Goal: Information Seeking & Learning: Learn about a topic

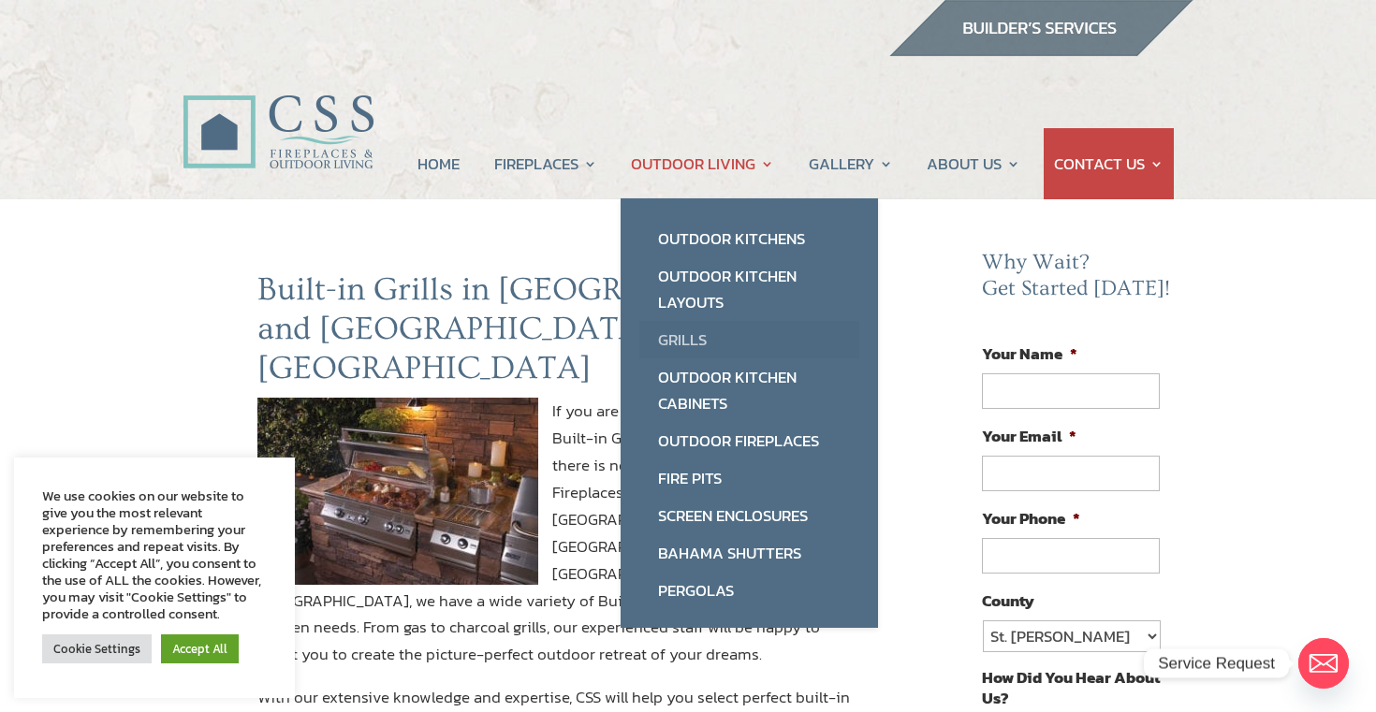
click at [682, 342] on link "Grills" at bounding box center [749, 339] width 220 height 37
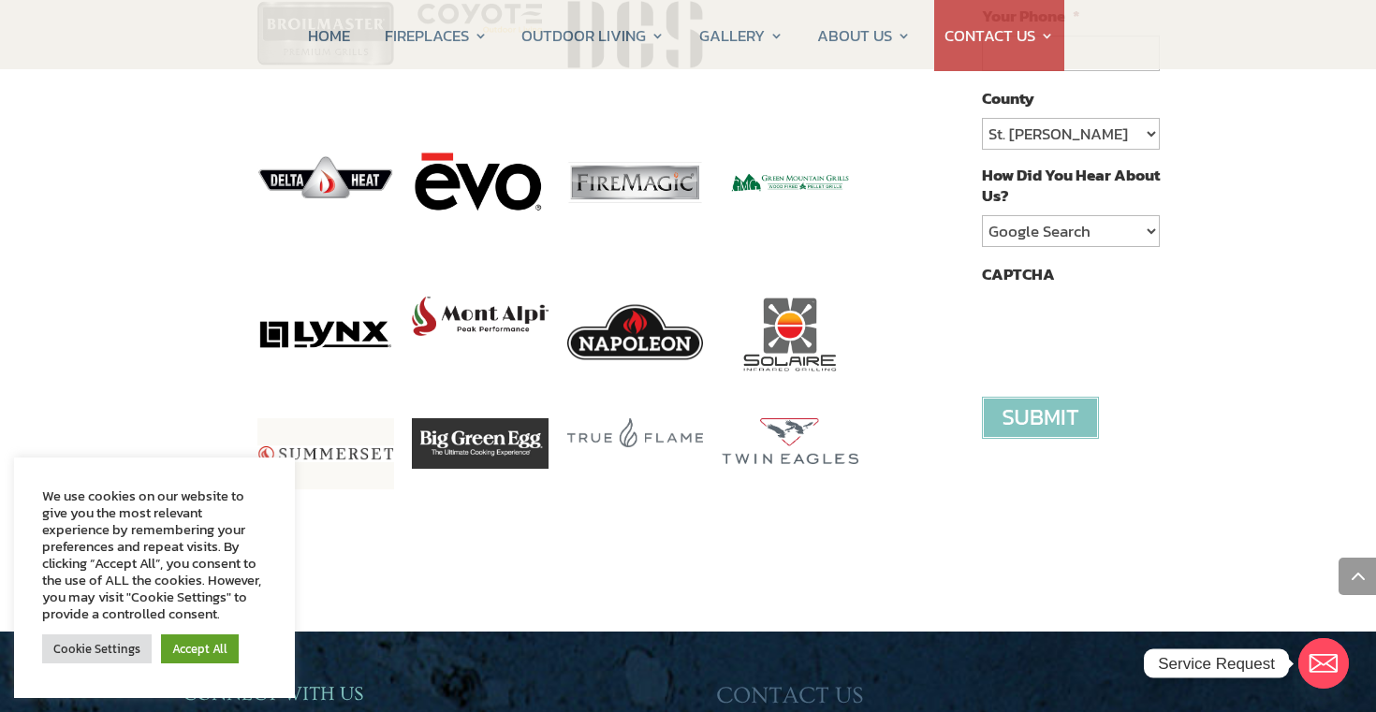
scroll to position [1226, 0]
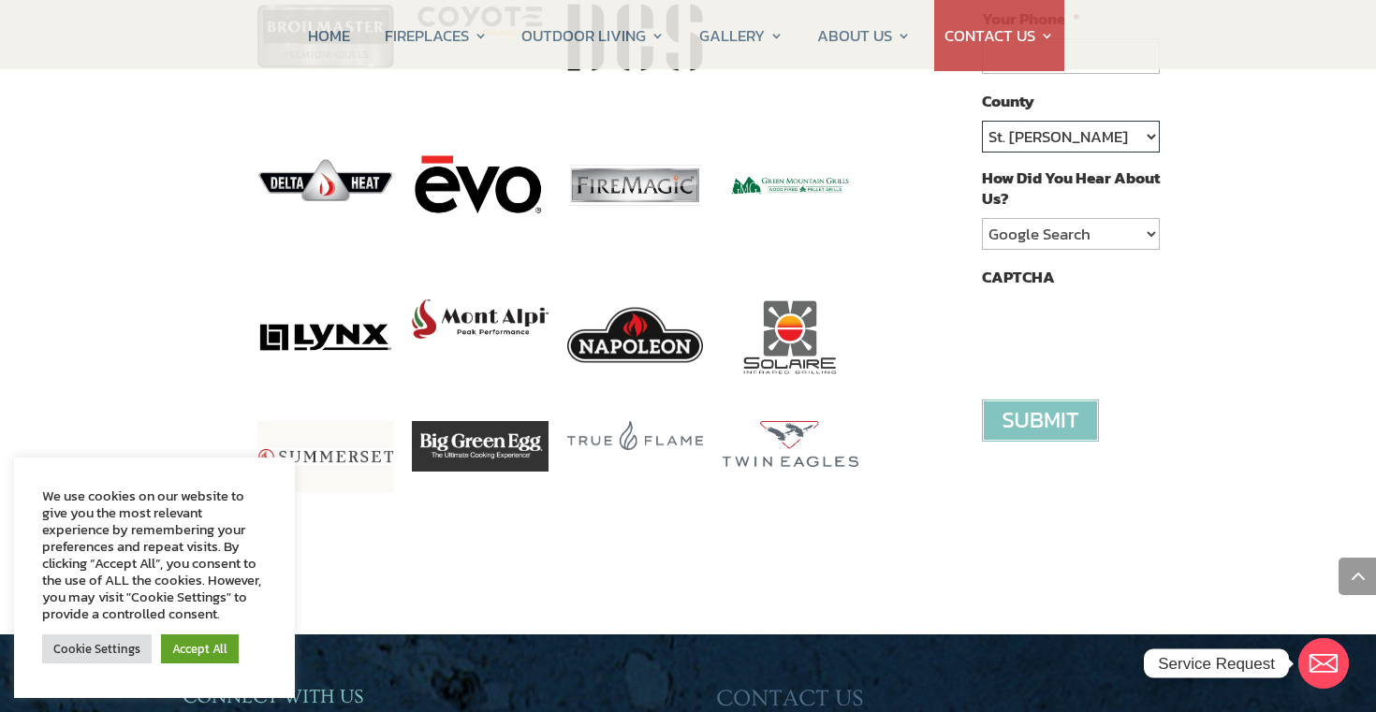
click at [1148, 134] on select "St. Johns Clay Volusia Flagler Duval Nassau Other" at bounding box center [1071, 137] width 178 height 32
select select "Clay"
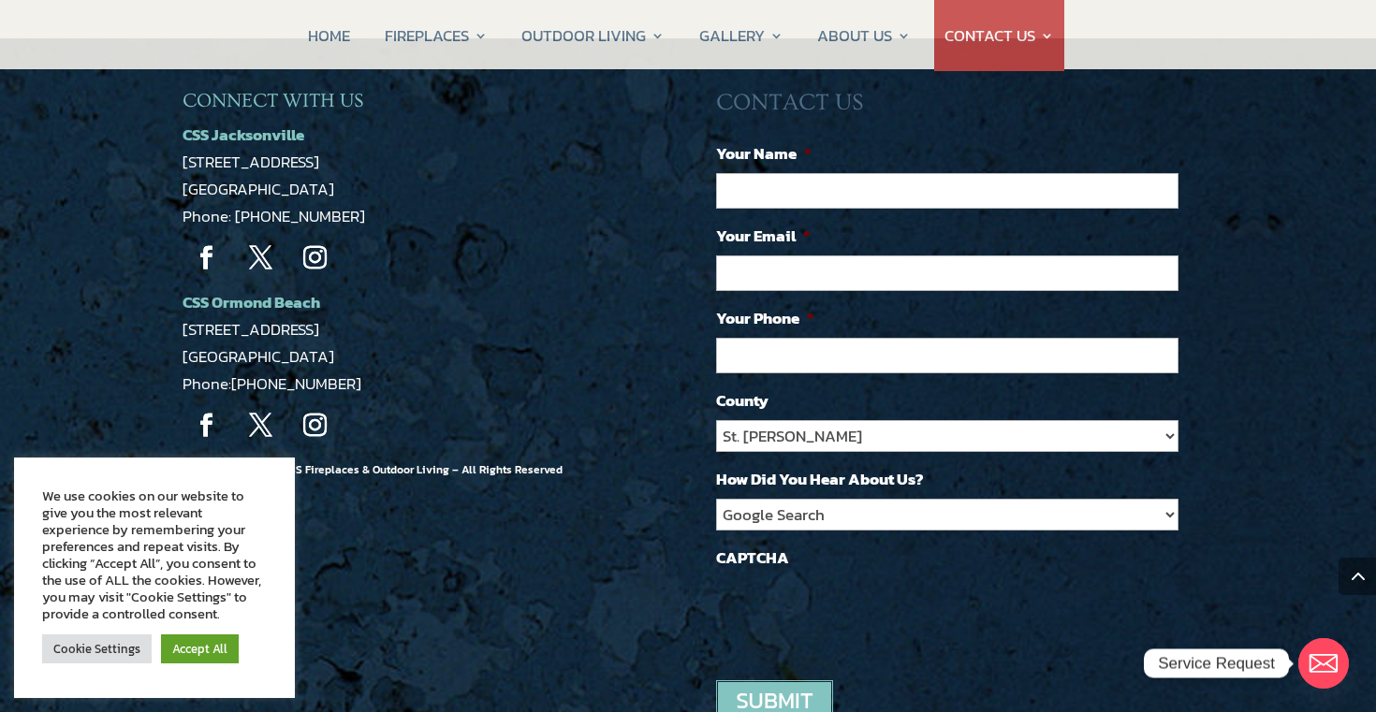
scroll to position [1821, 0]
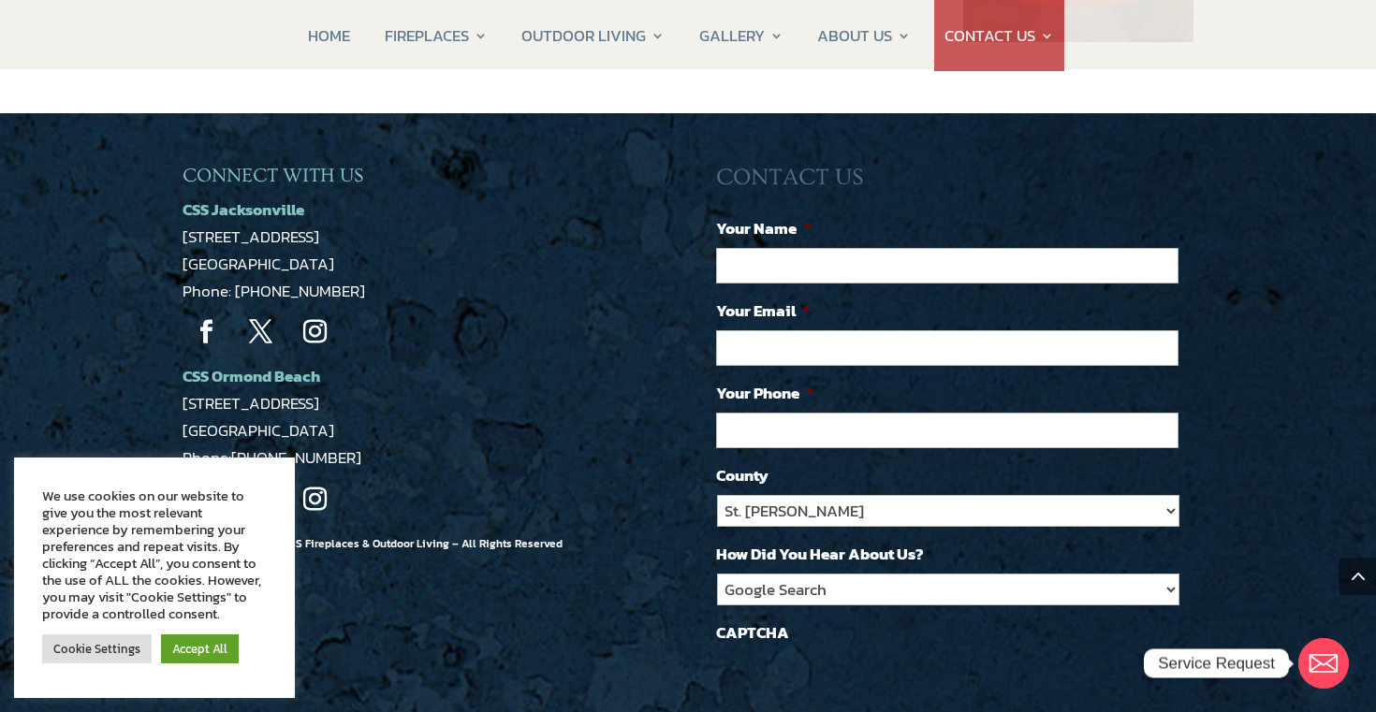
scroll to position [1592, 0]
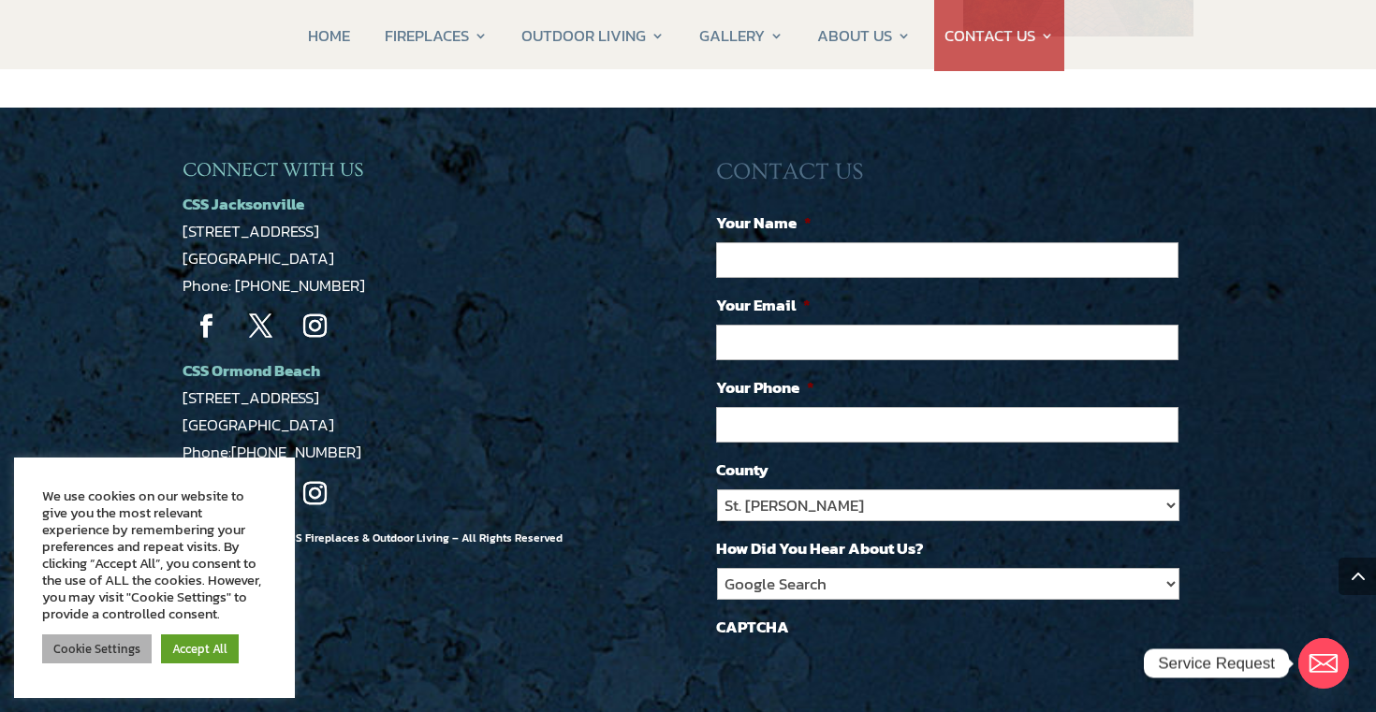
click at [99, 645] on link "Cookie Settings" at bounding box center [97, 649] width 110 height 29
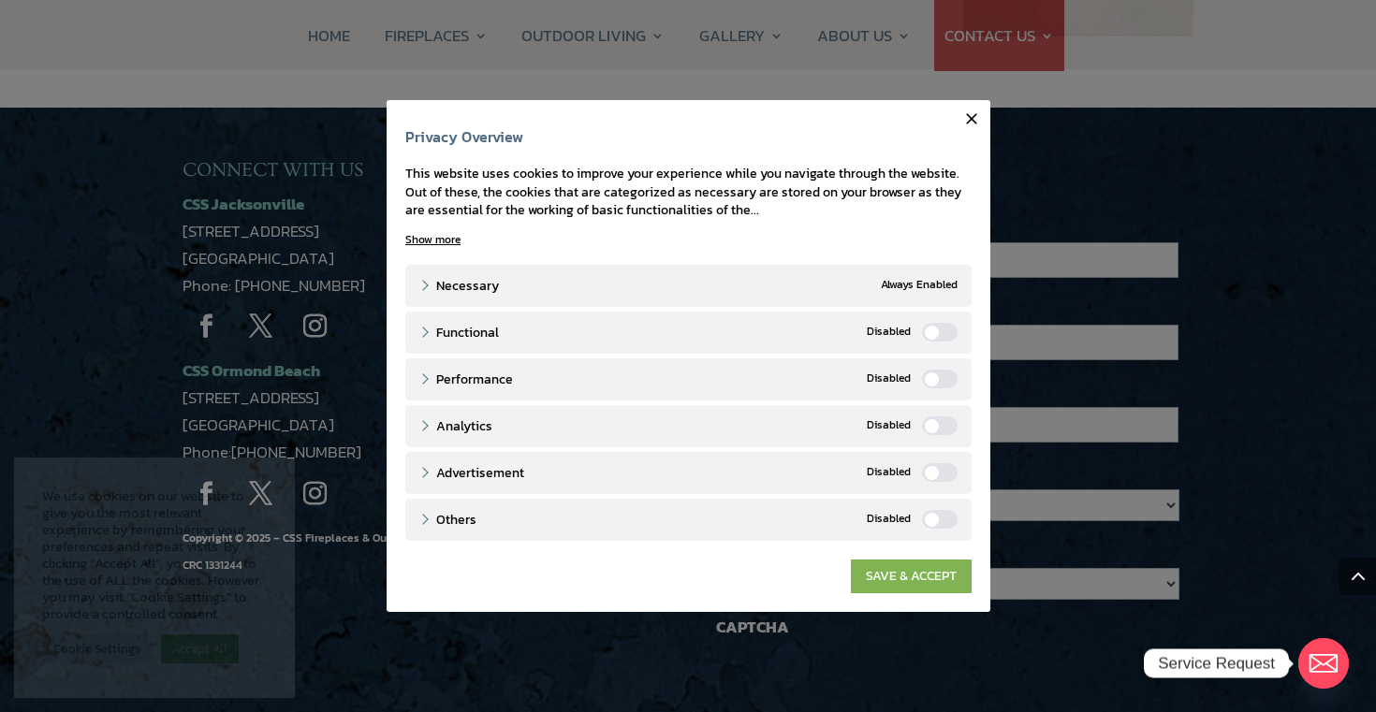
click at [927, 574] on link "SAVE & ACCEPT" at bounding box center [911, 577] width 121 height 34
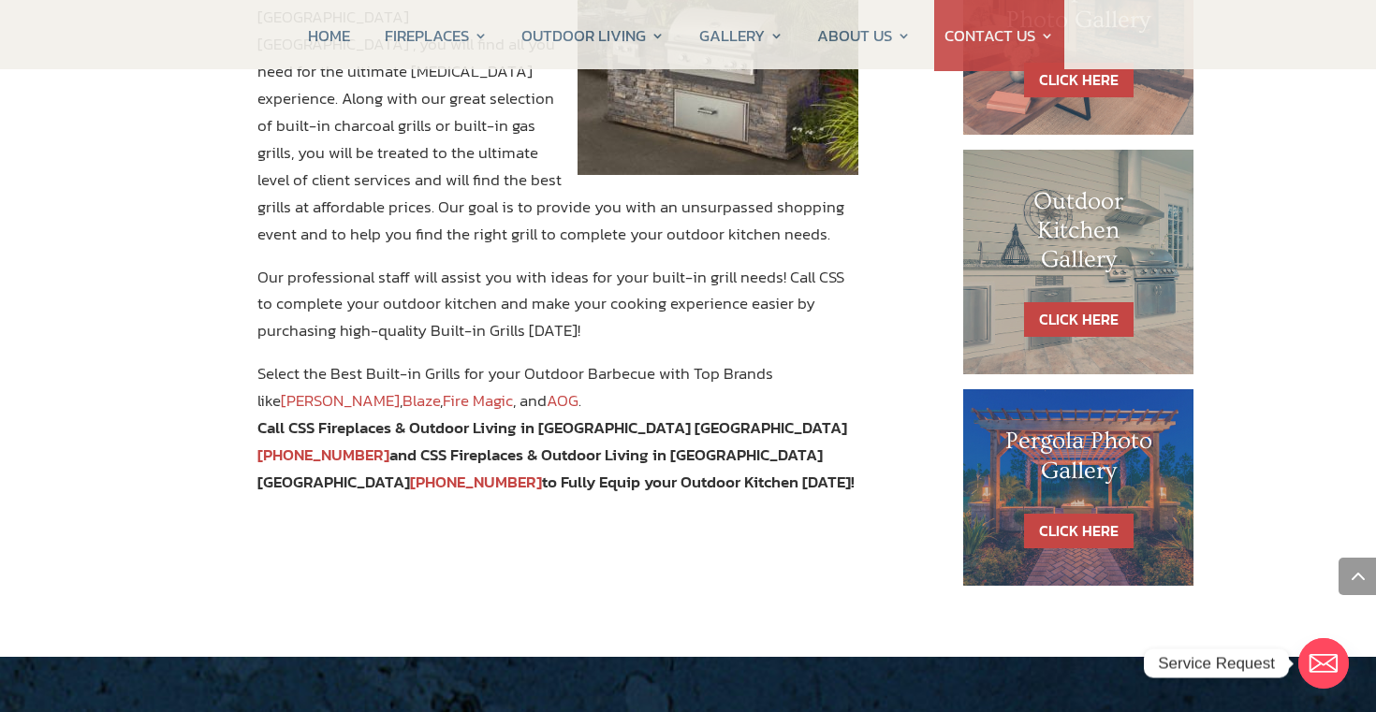
scroll to position [1054, 0]
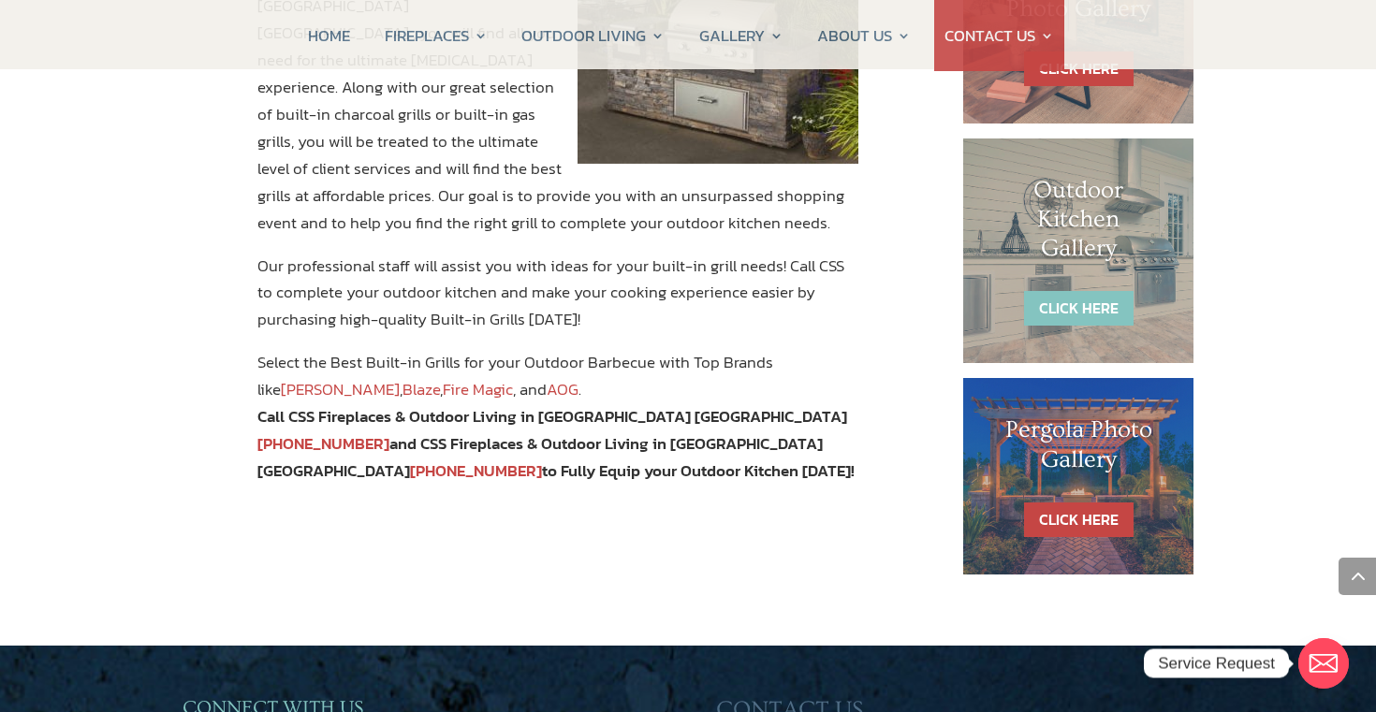
click at [1075, 295] on link "CLICK HERE" at bounding box center [1079, 308] width 110 height 35
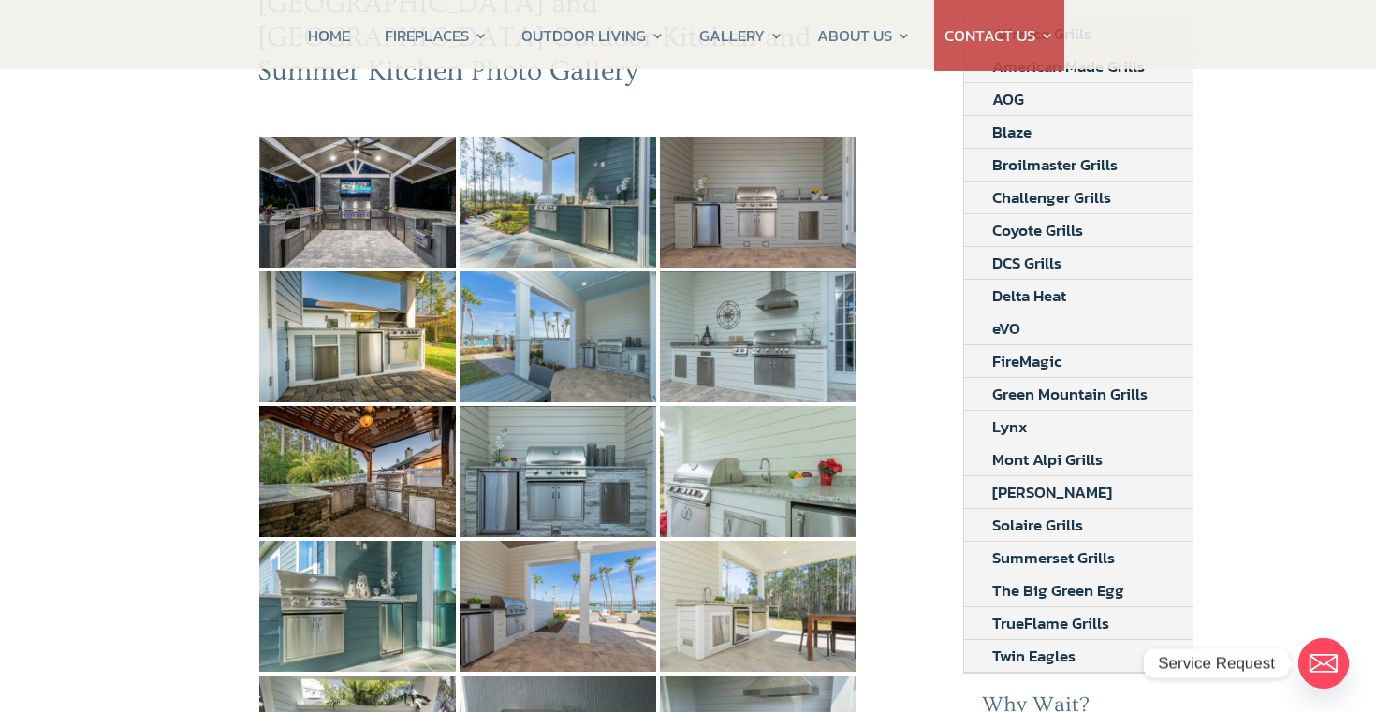
scroll to position [281, 0]
